Goal: Transaction & Acquisition: Book appointment/travel/reservation

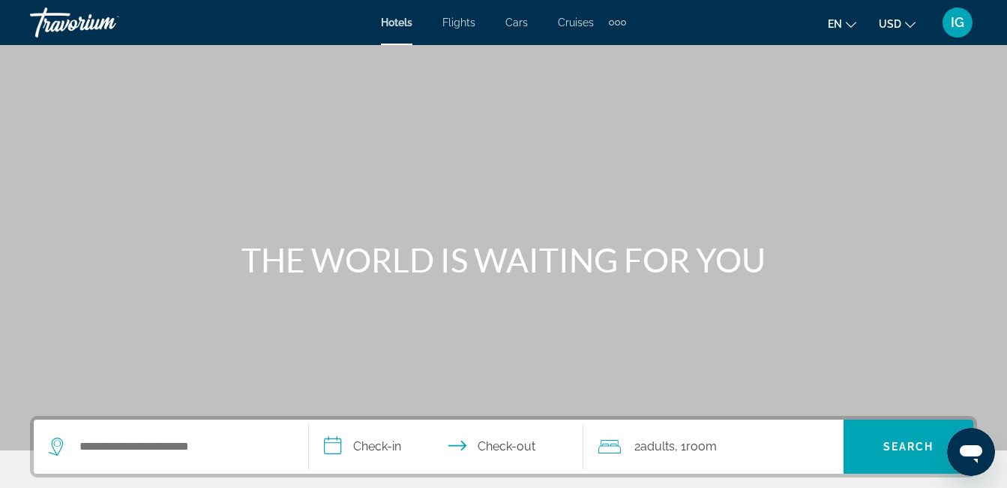
click at [413, 17] on span "Hotels" at bounding box center [397, 23] width 32 height 12
click at [913, 25] on button "USD USD ($) MXN (Mex$) CAD (Can$) GBP (£) EUR (€) AUD (A$) NZD (NZ$) CNY (CN¥)" at bounding box center [897, 24] width 37 height 22
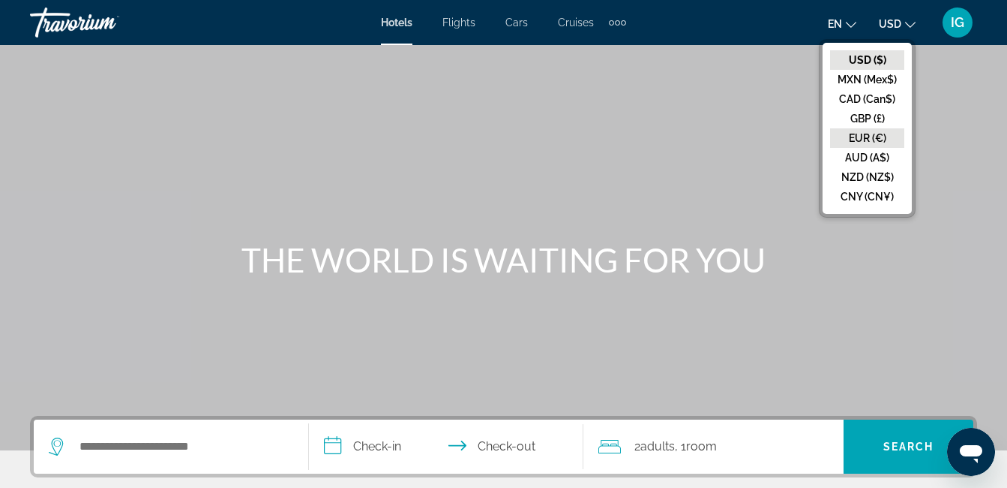
click at [905, 128] on button "EUR (€)" at bounding box center [867, 138] width 74 height 20
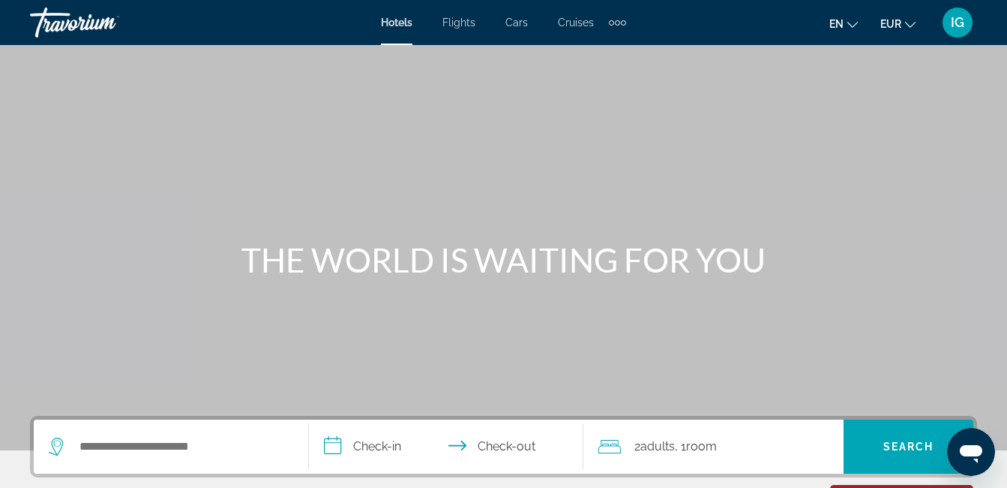
click at [413, 18] on span "Hotels" at bounding box center [397, 23] width 32 height 12
click at [965, 15] on span "IG" at bounding box center [958, 22] width 14 height 15
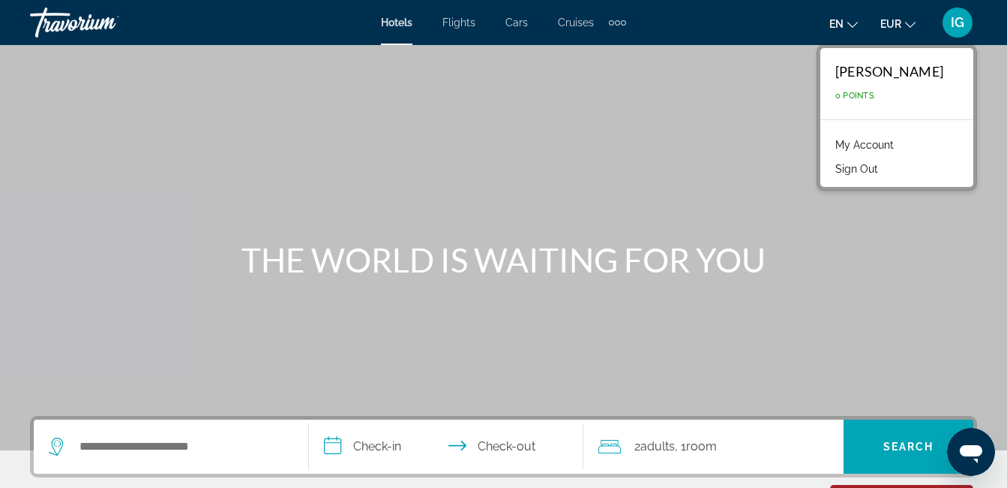
click at [902, 135] on link "My Account" at bounding box center [865, 145] width 74 height 20
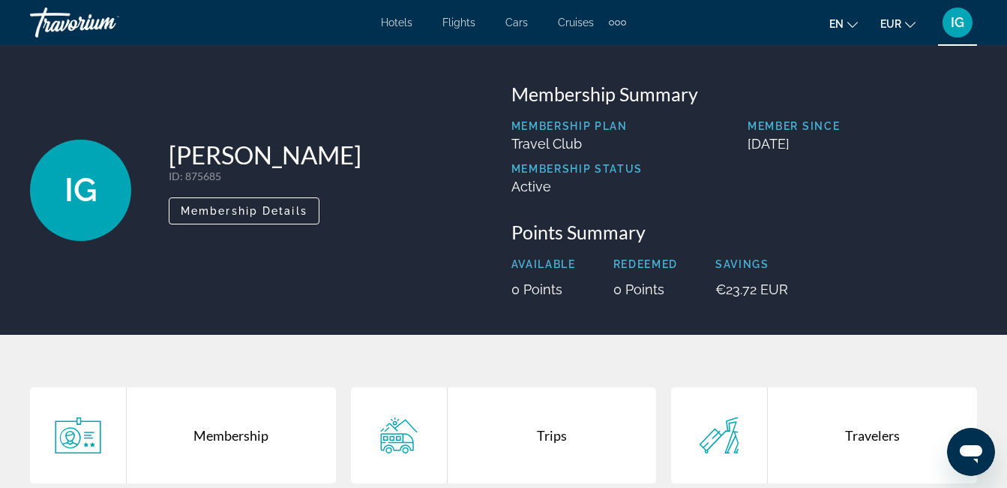
click at [539, 387] on div "Trips" at bounding box center [552, 435] width 209 height 96
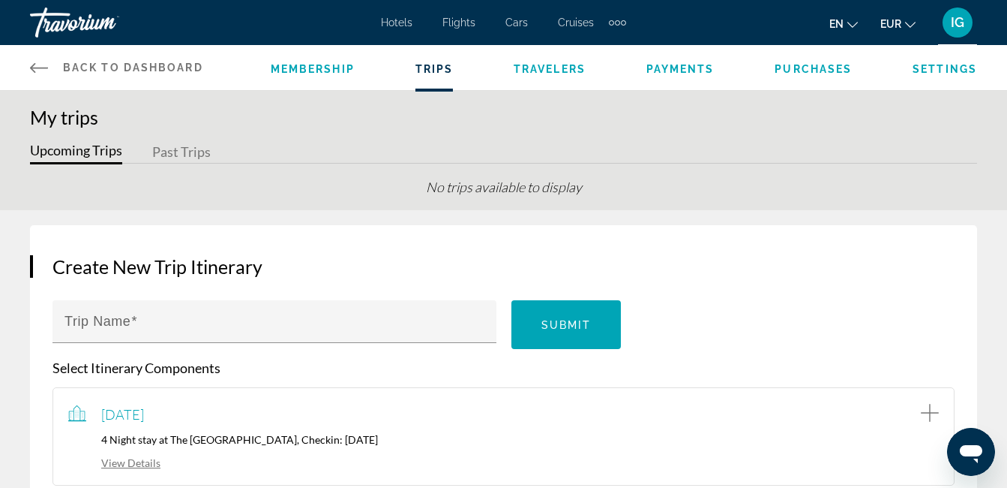
click at [153, 453] on div "View Details" at bounding box center [503, 461] width 871 height 17
click at [154, 456] on link "View Details" at bounding box center [114, 462] width 92 height 13
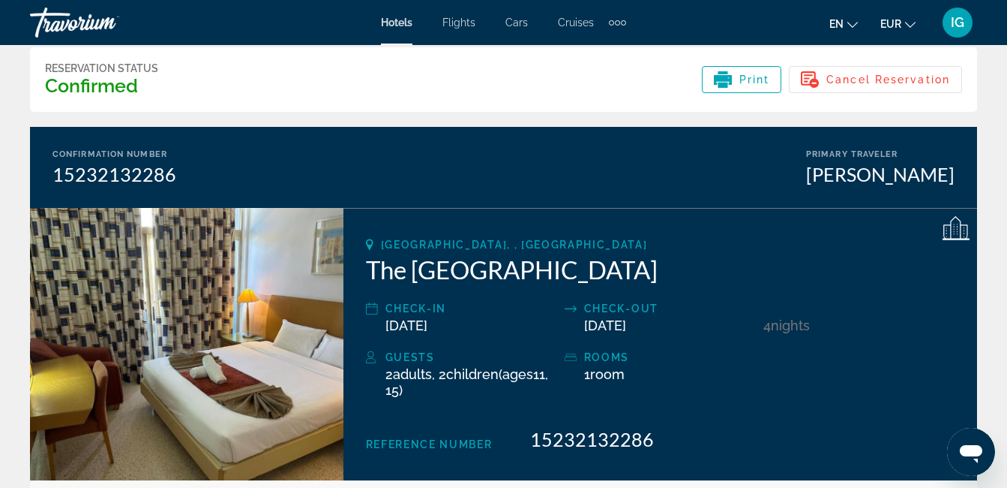
scroll to position [36, 0]
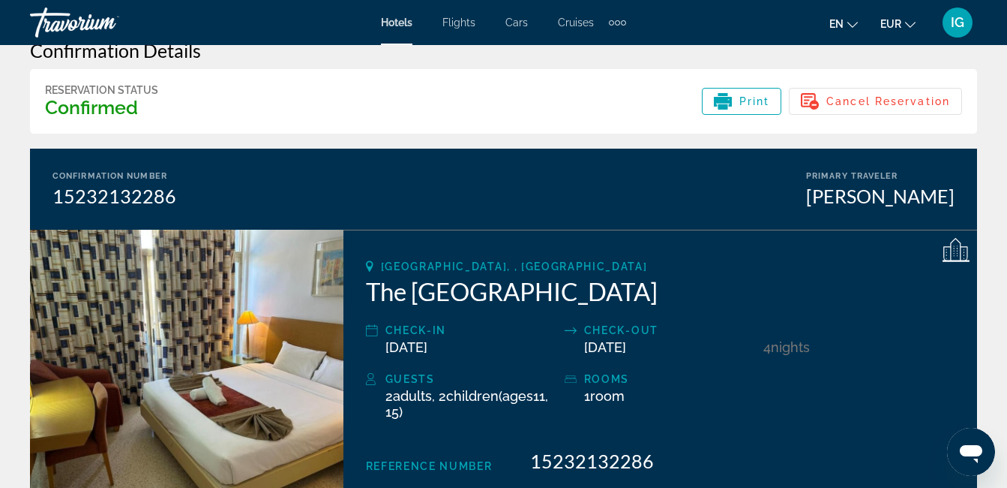
click at [146, 230] on img "Main content" at bounding box center [187, 366] width 314 height 272
click at [287, 316] on img "Main content" at bounding box center [187, 366] width 314 height 272
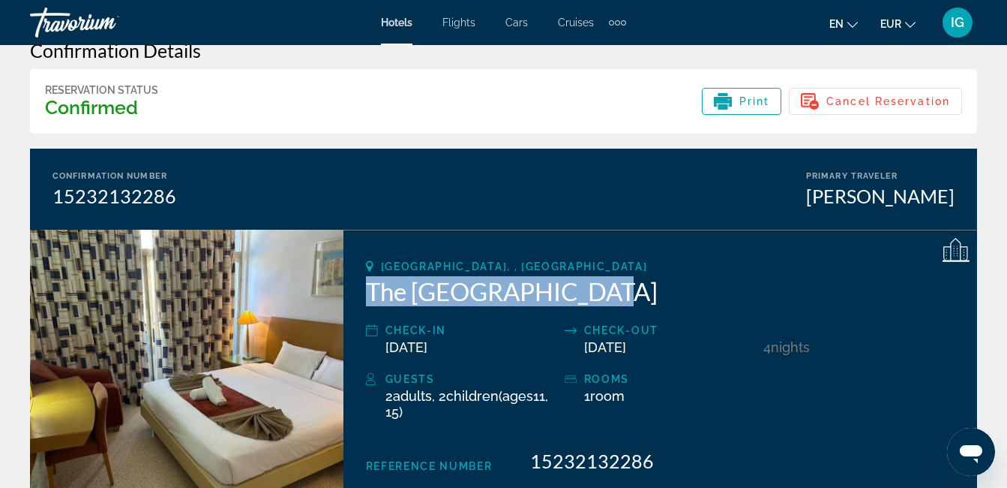
drag, startPoint x: 377, startPoint y: 210, endPoint x: 527, endPoint y: 218, distance: 151.0
click at [527, 276] on h2 "The [GEOGRAPHIC_DATA]" at bounding box center [660, 291] width 589 height 30
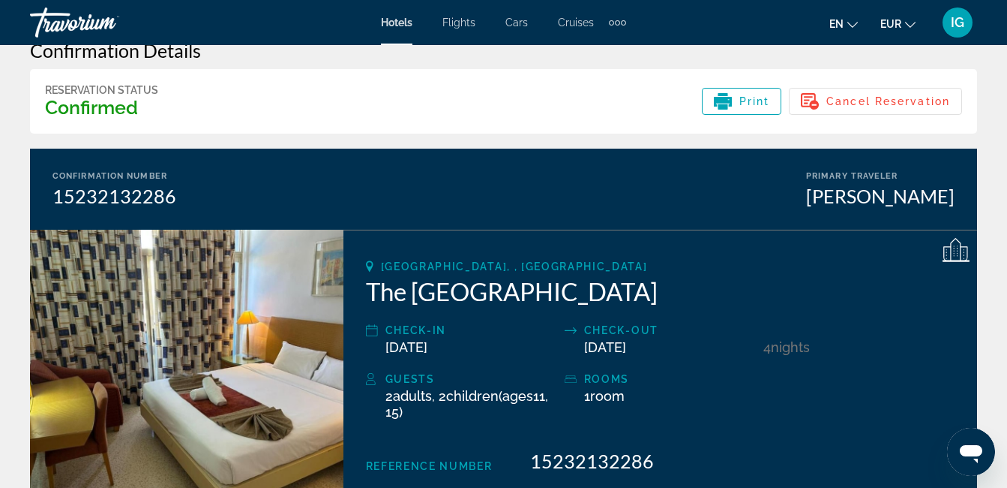
drag, startPoint x: 527, startPoint y: 218, endPoint x: 536, endPoint y: 191, distance: 27.8
click at [536, 260] on div "[GEOGRAPHIC_DATA], , [GEOGRAPHIC_DATA]" at bounding box center [660, 266] width 589 height 12
drag, startPoint x: 370, startPoint y: 190, endPoint x: 603, endPoint y: 216, distance: 234.8
click at [603, 230] on div "[GEOGRAPHIC_DATA], , [GEOGRAPHIC_DATA] The [GEOGRAPHIC_DATA] Check-in [DATE] Ch…" at bounding box center [661, 366] width 634 height 272
drag, startPoint x: 603, startPoint y: 216, endPoint x: 581, endPoint y: 206, distance: 24.2
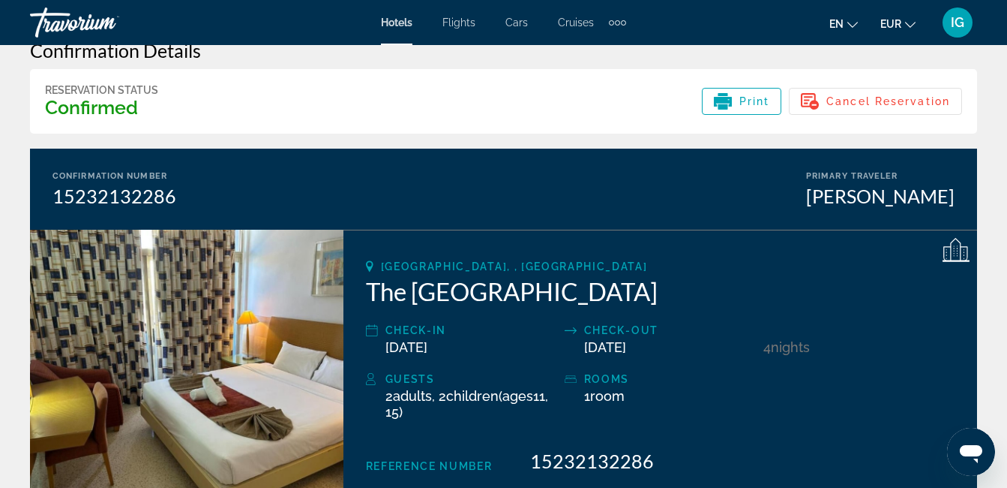
copy div "San Giljan, , Malta The St. Georges Park Hotel"
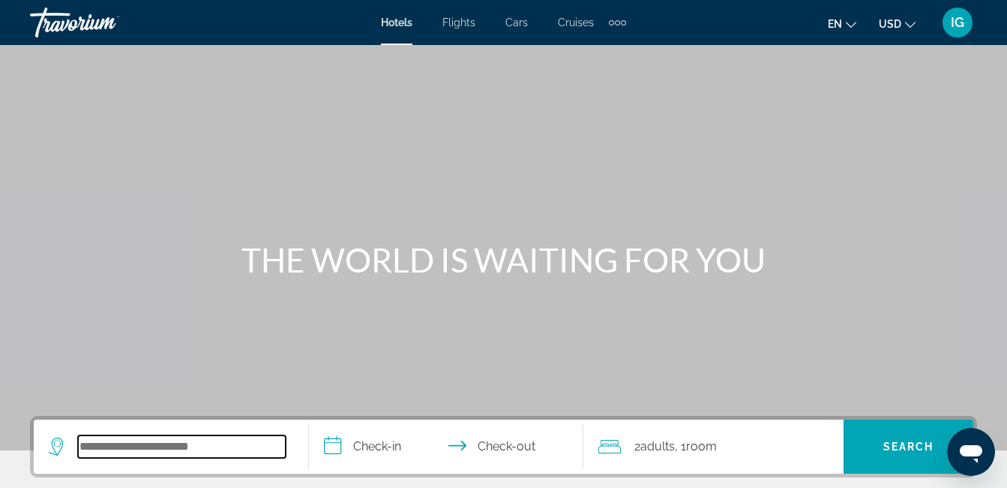
click at [137, 435] on input "Search hotel destination" at bounding box center [182, 446] width 208 height 23
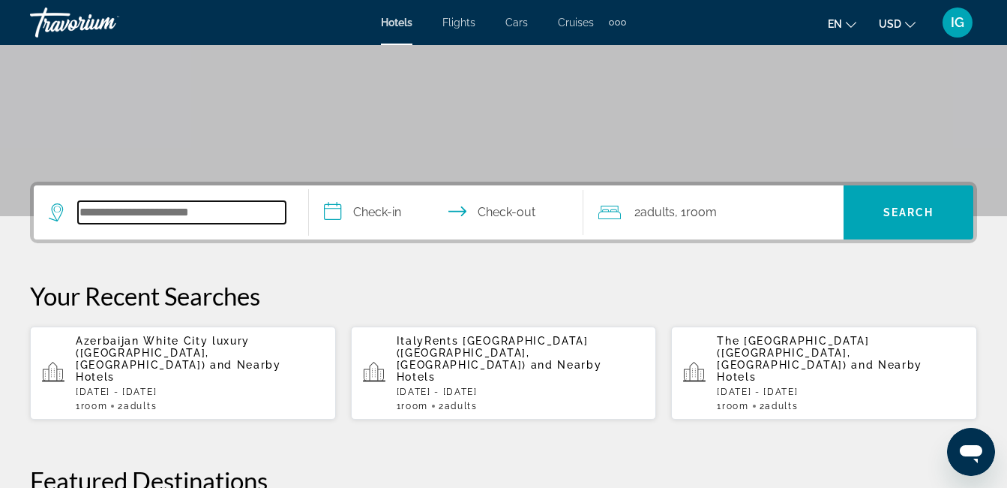
scroll to position [275, 0]
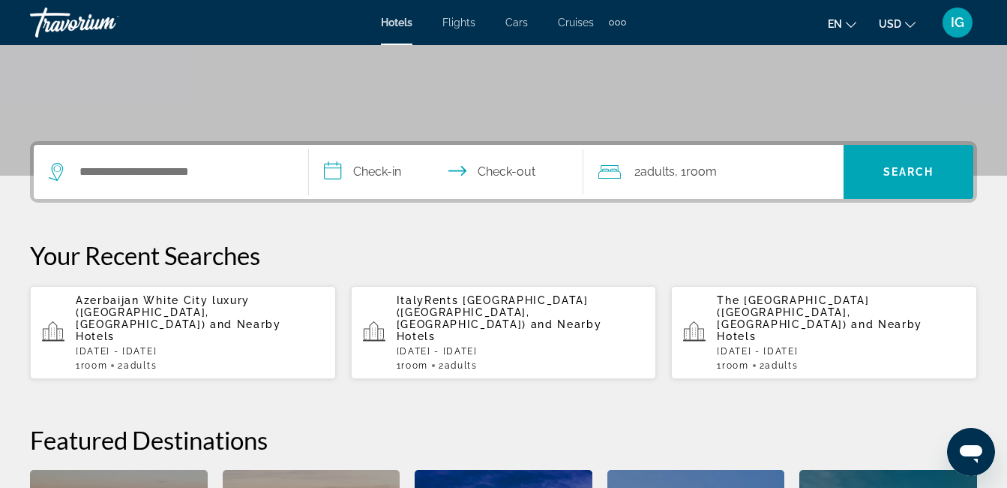
click at [512, 17] on span "Cars" at bounding box center [517, 23] width 23 height 12
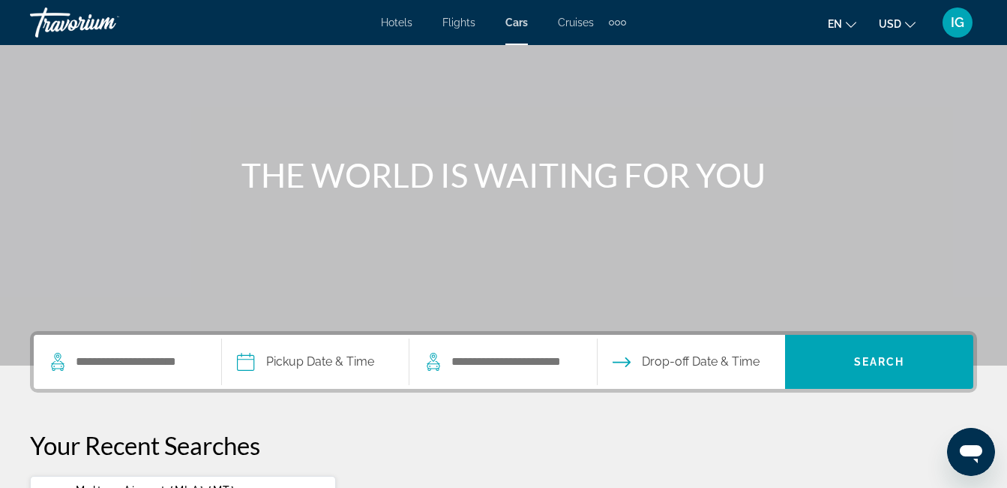
scroll to position [90, 0]
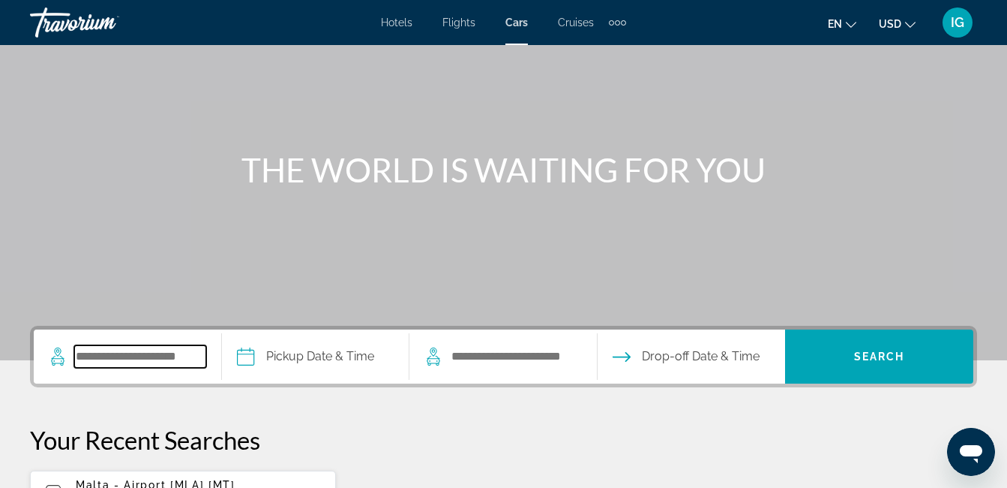
click at [145, 345] on input "Search pickup location" at bounding box center [140, 356] width 132 height 23
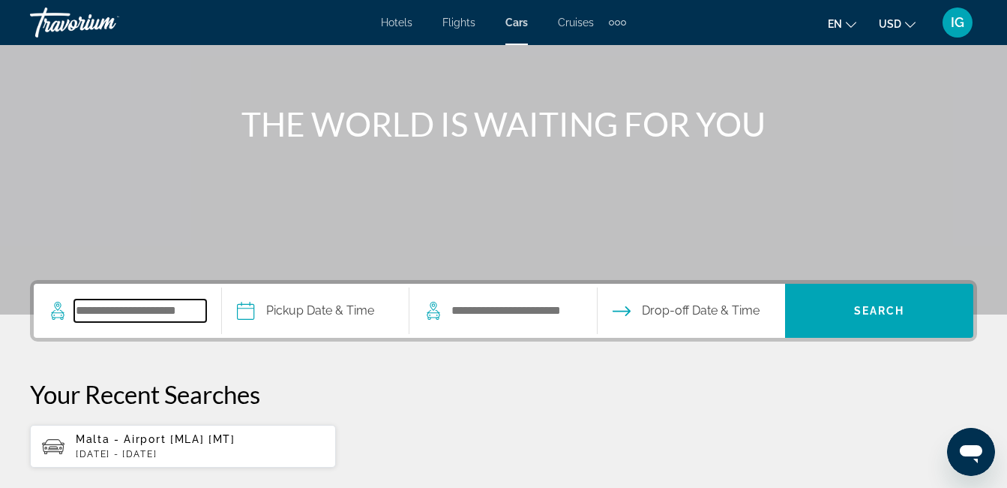
scroll to position [137, 0]
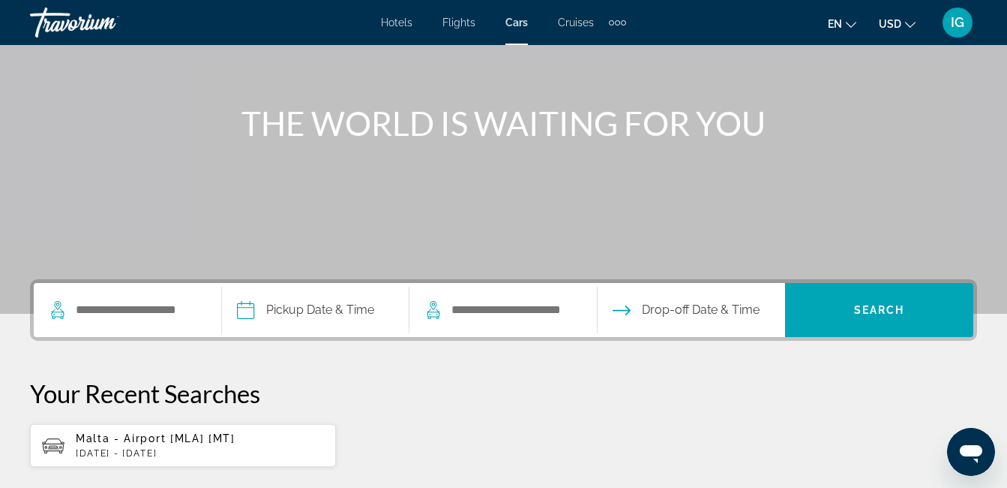
click at [293, 283] on input "Pickup date" at bounding box center [315, 312] width 194 height 59
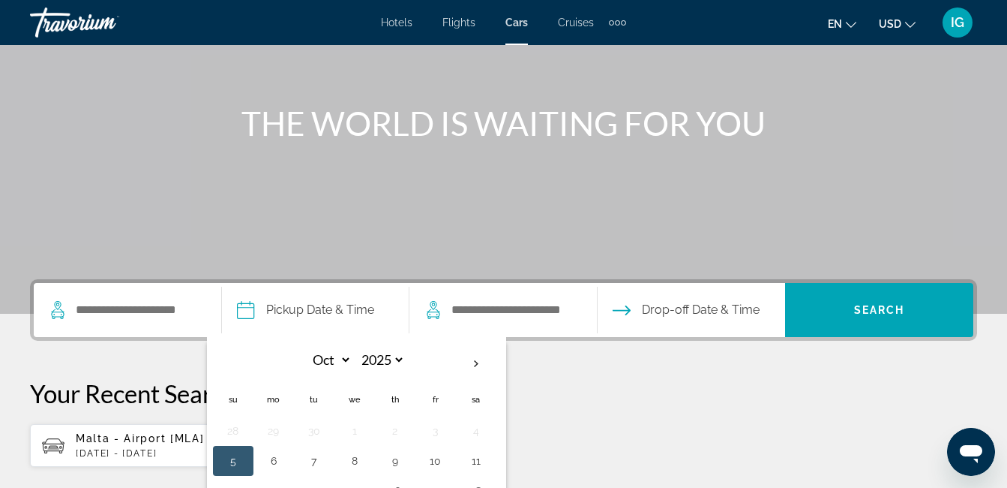
click at [270, 104] on div "THE WORLD IS WAITING FOR YOU" at bounding box center [503, 123] width 1007 height 39
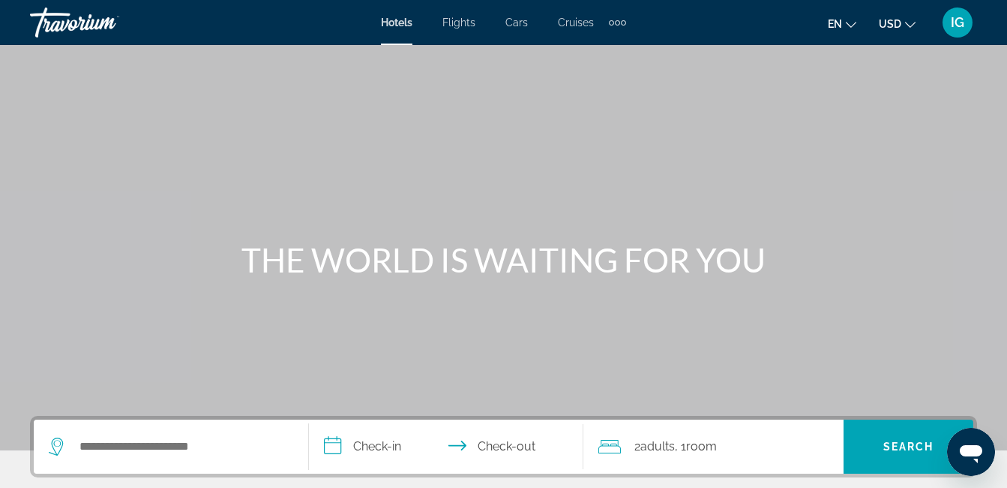
click at [902, 20] on span "USD" at bounding box center [890, 24] width 23 height 12
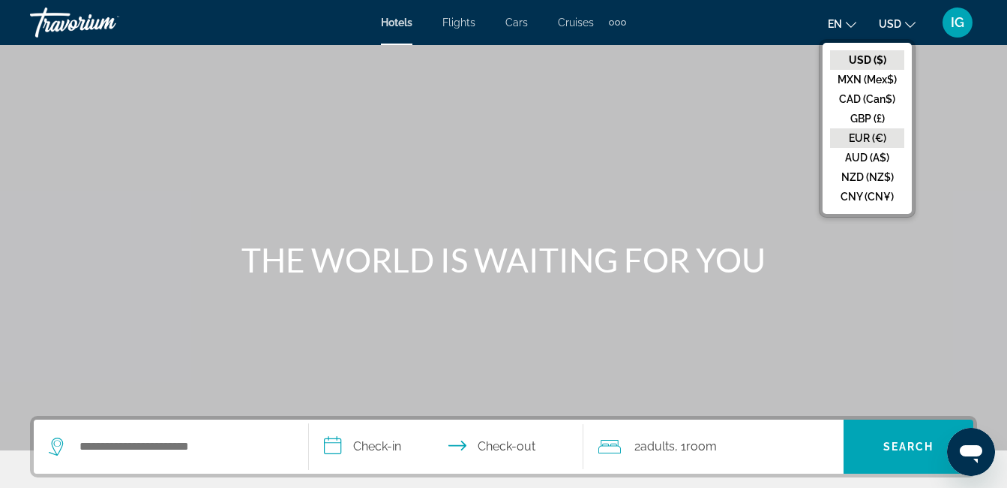
click at [903, 128] on button "EUR (€)" at bounding box center [867, 138] width 74 height 20
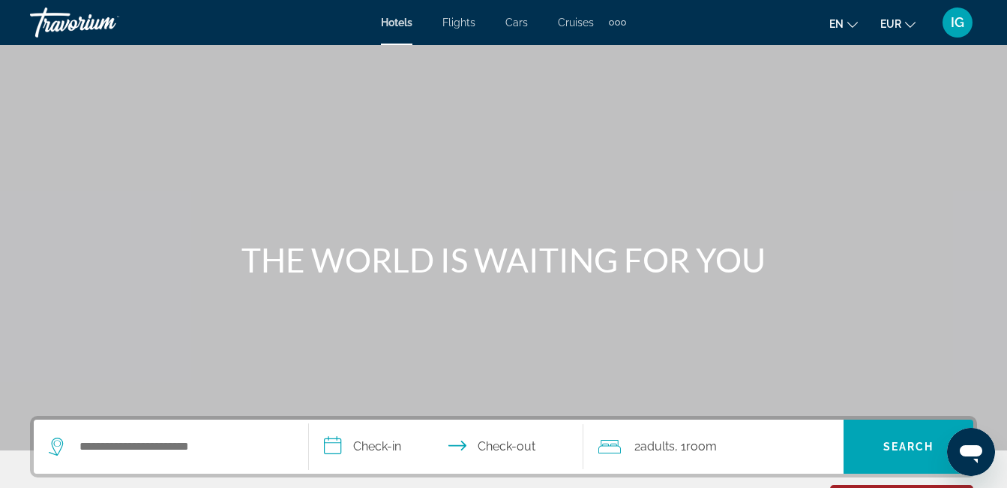
click at [965, 16] on span "IG" at bounding box center [958, 22] width 14 height 15
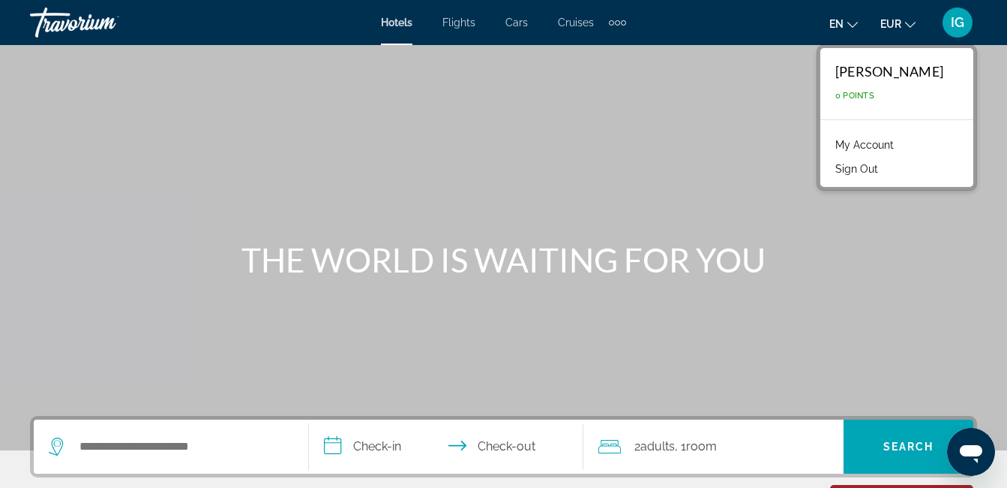
click at [902, 135] on link "My Account" at bounding box center [865, 145] width 74 height 20
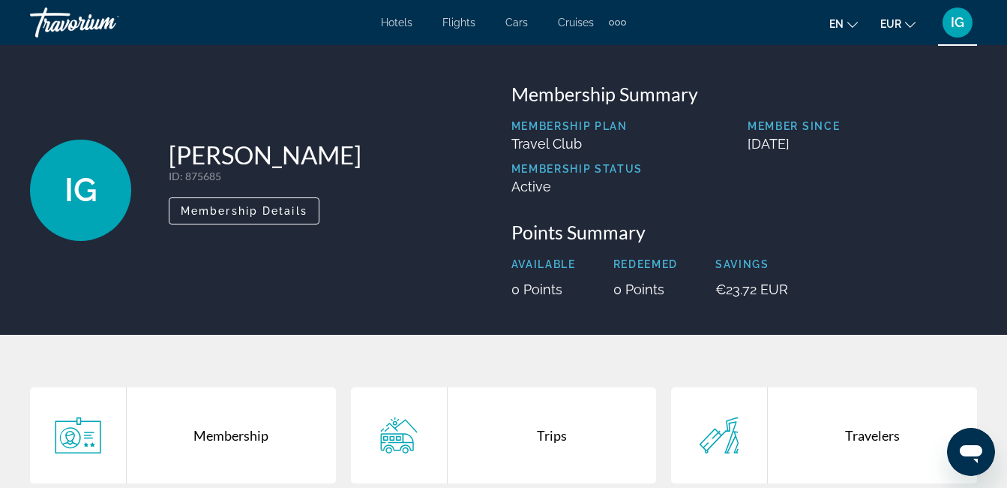
click at [539, 387] on div "Trips" at bounding box center [552, 435] width 209 height 96
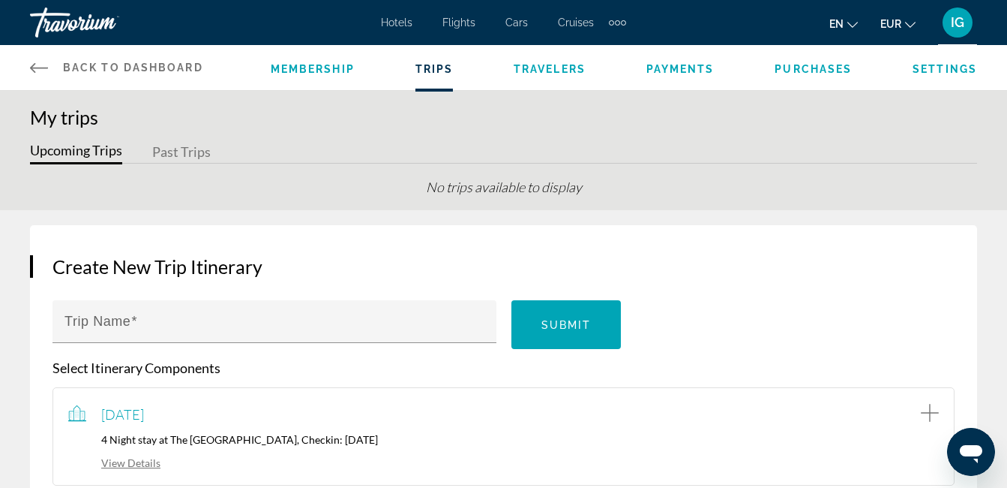
click at [159, 456] on link "View Details" at bounding box center [114, 462] width 92 height 13
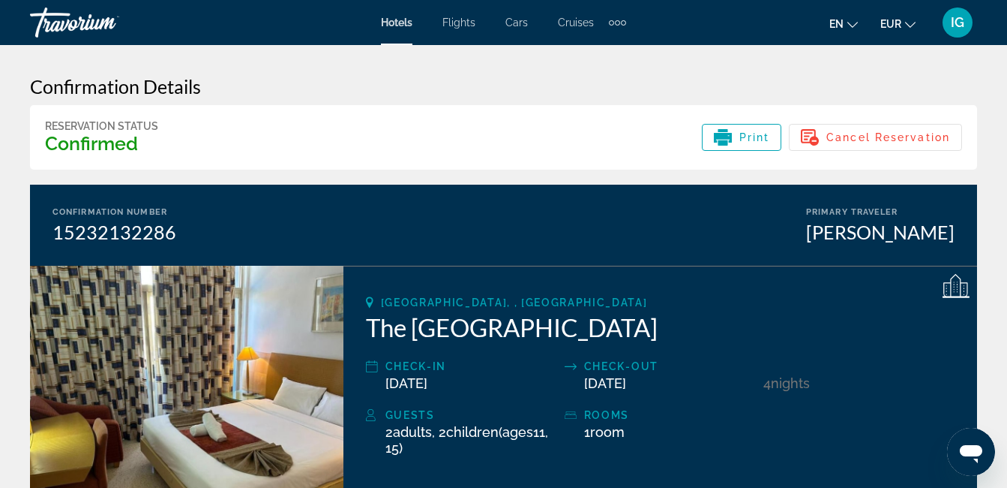
click at [374, 296] on icon "Main content" at bounding box center [370, 301] width 8 height 11
drag, startPoint x: 372, startPoint y: 228, endPoint x: 446, endPoint y: 227, distance: 74.3
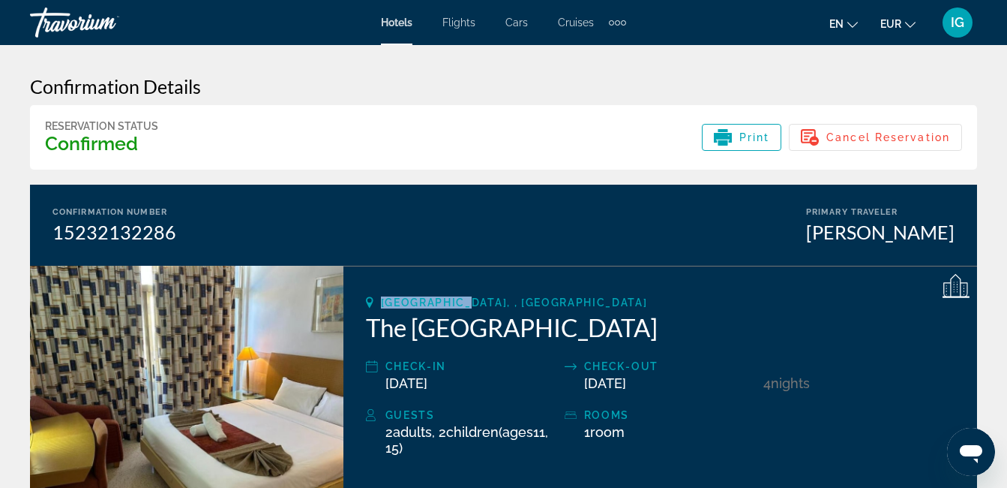
click at [446, 266] on div "[GEOGRAPHIC_DATA], , [GEOGRAPHIC_DATA] The [GEOGRAPHIC_DATA] Check-in [DATE] Ch…" at bounding box center [661, 402] width 634 height 272
copy span "San Giljan,"
